Goal: Task Accomplishment & Management: Manage account settings

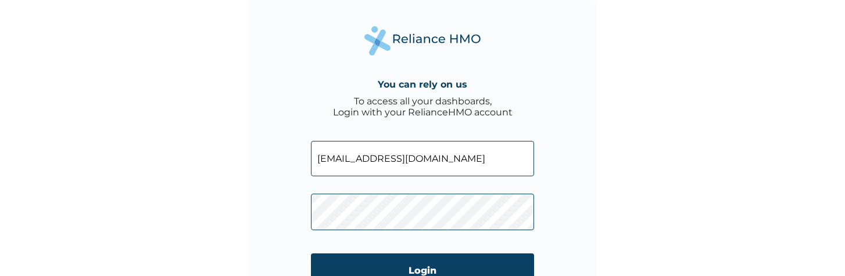
click at [414, 167] on input "kelvinreliance@yopmail.com" at bounding box center [422, 158] width 223 height 35
paste input "RET/10194/A"
type input "RET/10194/A"
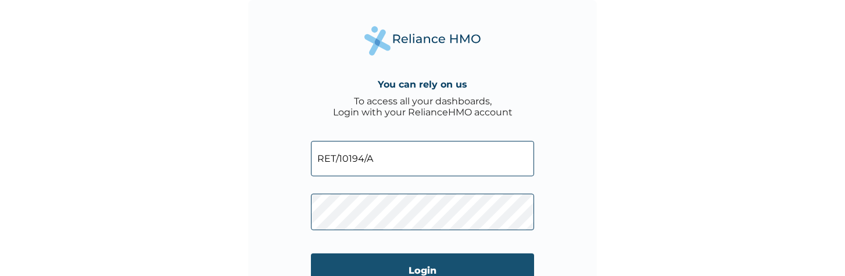
click at [373, 259] on input "Login" at bounding box center [422, 271] width 223 height 34
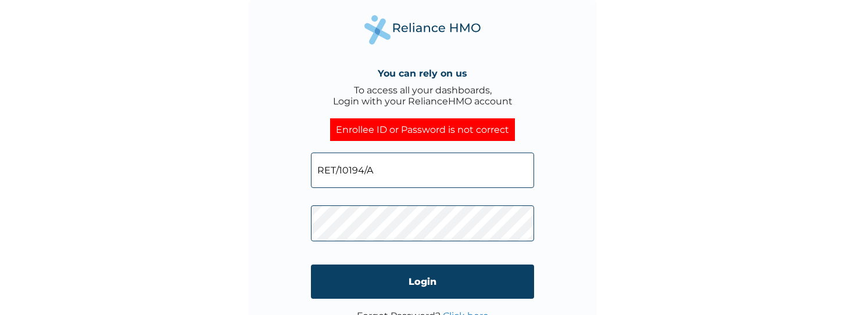
click at [415, 182] on input "RET/10194/A" at bounding box center [422, 170] width 223 height 35
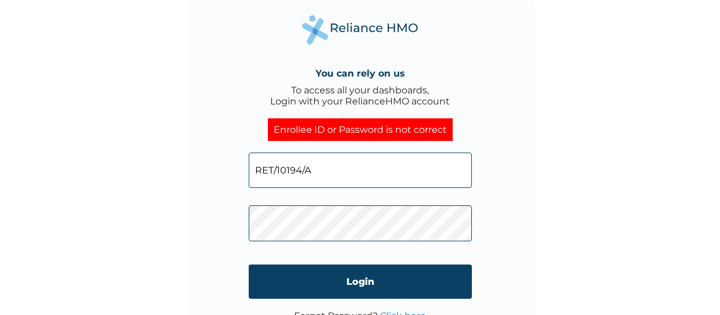
click at [332, 171] on input "RET/10194/A" at bounding box center [360, 170] width 223 height 35
drag, startPoint x: 346, startPoint y: 172, endPoint x: 189, endPoint y: 163, distance: 157.1
click at [194, 161] on div "You can rely on us To access all your dashboards, Login with your RelianceHMO a…" at bounding box center [360, 174] width 348 height 348
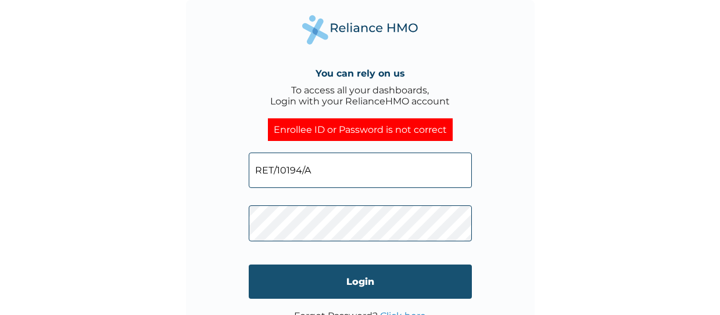
click at [312, 274] on input "Login" at bounding box center [360, 282] width 223 height 34
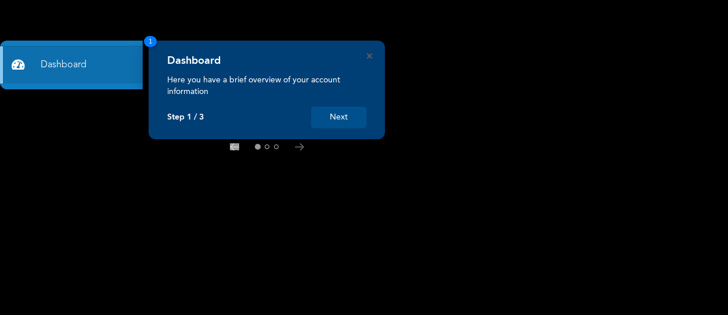
click at [335, 117] on button "Next" at bounding box center [338, 117] width 55 height 21
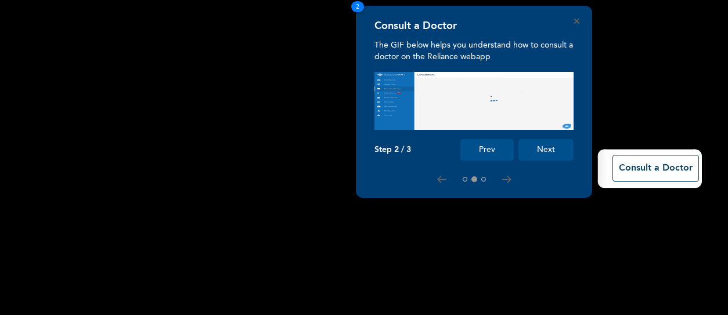
click at [543, 142] on button "Next" at bounding box center [546, 149] width 55 height 21
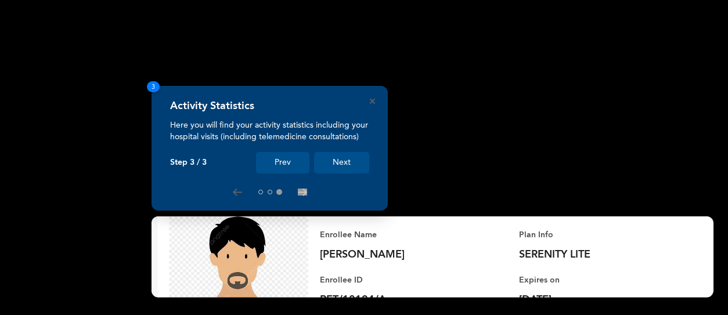
scroll to position [228, 0]
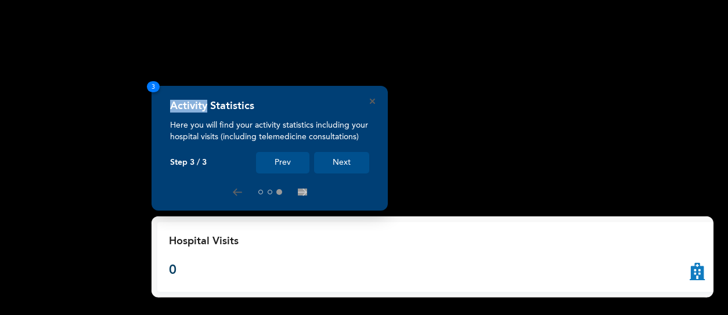
click at [543, 142] on rect at bounding box center [364, 157] width 728 height 315
click at [543, 142] on div "Enrollee Name Fred Backster Enrollee ID RET/10194/A Plan Info SERENITY LITE Exp…" at bounding box center [436, 62] width 559 height 171
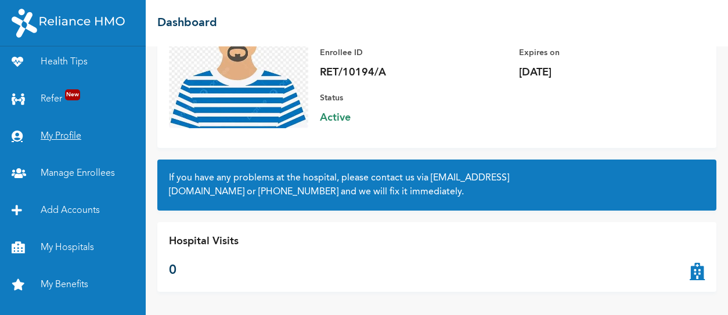
scroll to position [103, 0]
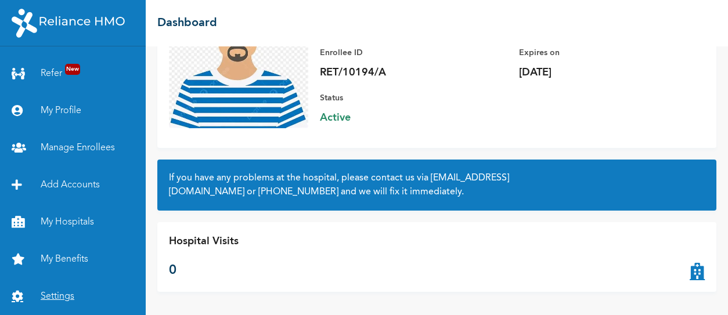
click at [54, 296] on link "Settings" at bounding box center [73, 296] width 146 height 37
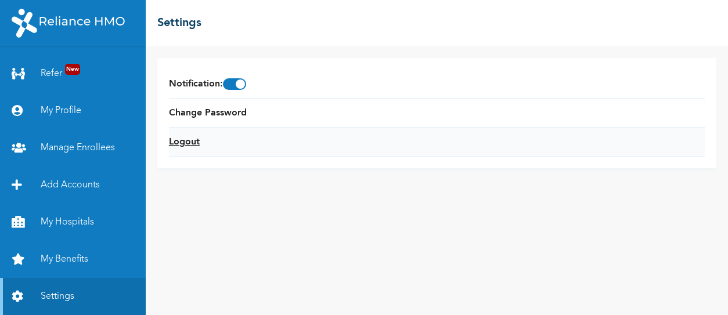
click at [182, 141] on link "Logout" at bounding box center [184, 142] width 31 height 14
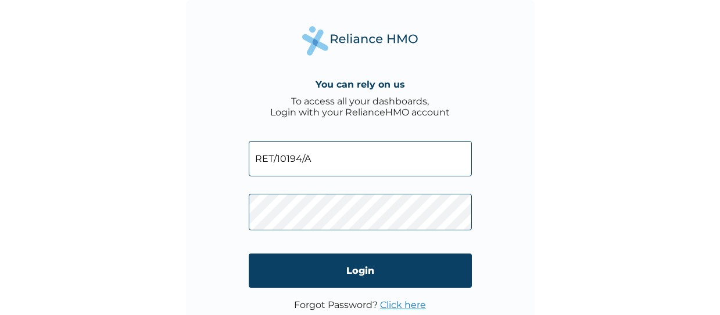
click at [316, 168] on input "RET/10194/A" at bounding box center [360, 158] width 223 height 35
drag, startPoint x: 363, startPoint y: 158, endPoint x: 214, endPoint y: 149, distance: 149.5
click at [236, 152] on div "You can rely on us To access all your dashboards, Login with your RelianceHMO a…" at bounding box center [360, 174] width 348 height 348
paste input "TFC/1000"
type input "TFC/10004/A"
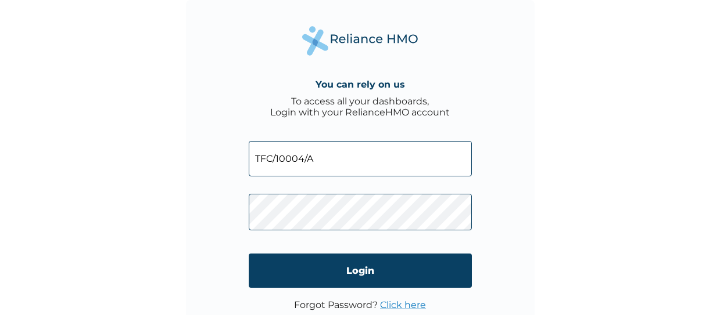
click at [196, 215] on div "You can rely on us To access all your dashboards, Login with your RelianceHMO a…" at bounding box center [360, 174] width 348 height 348
click at [328, 263] on input "Login" at bounding box center [360, 271] width 223 height 34
